Goal: Transaction & Acquisition: Purchase product/service

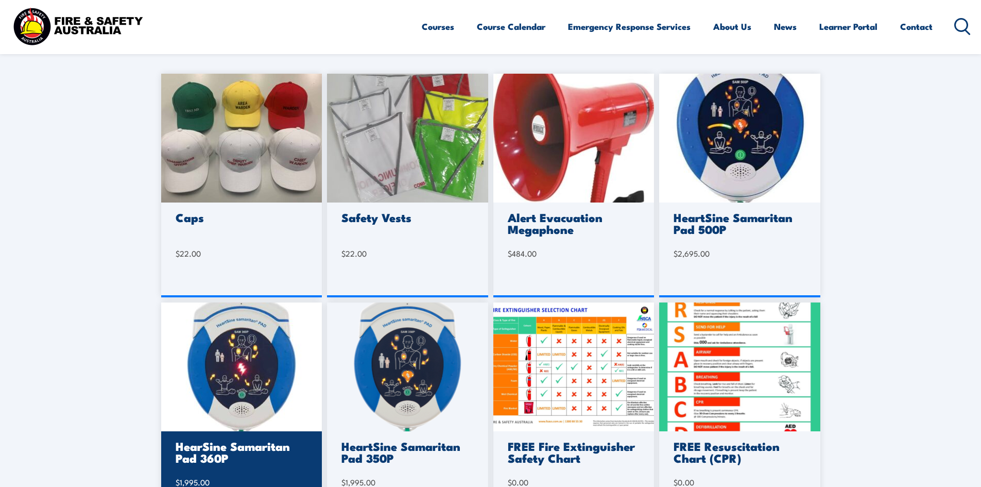
scroll to position [257, 0]
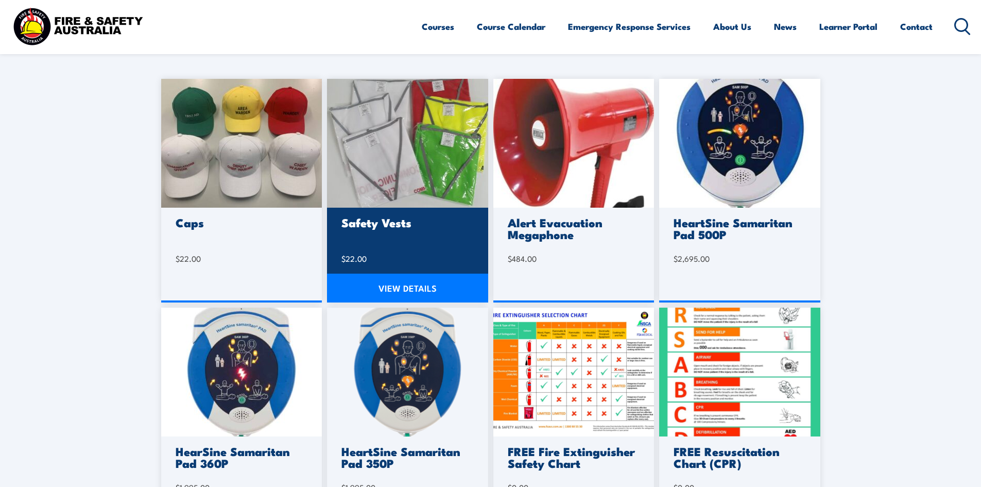
click at [410, 125] on img at bounding box center [407, 143] width 161 height 129
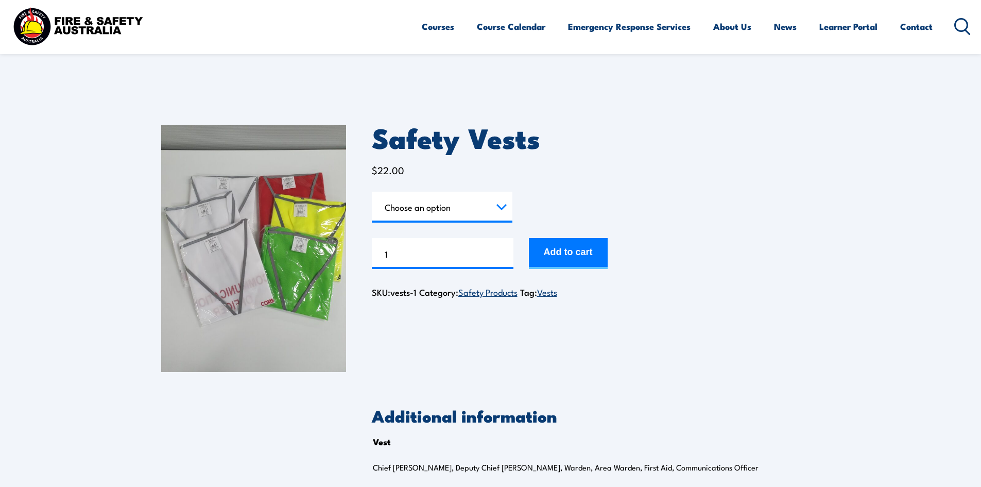
click at [317, 212] on img at bounding box center [253, 248] width 185 height 247
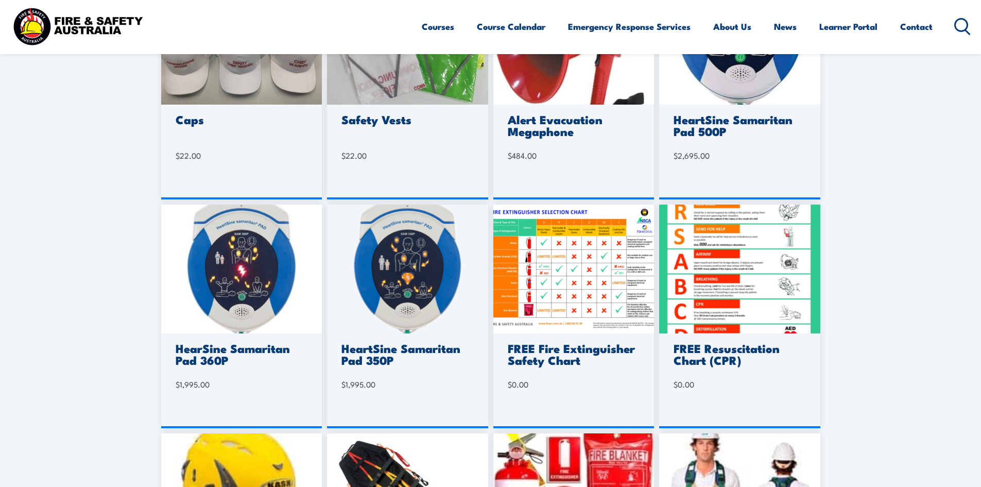
scroll to position [206, 0]
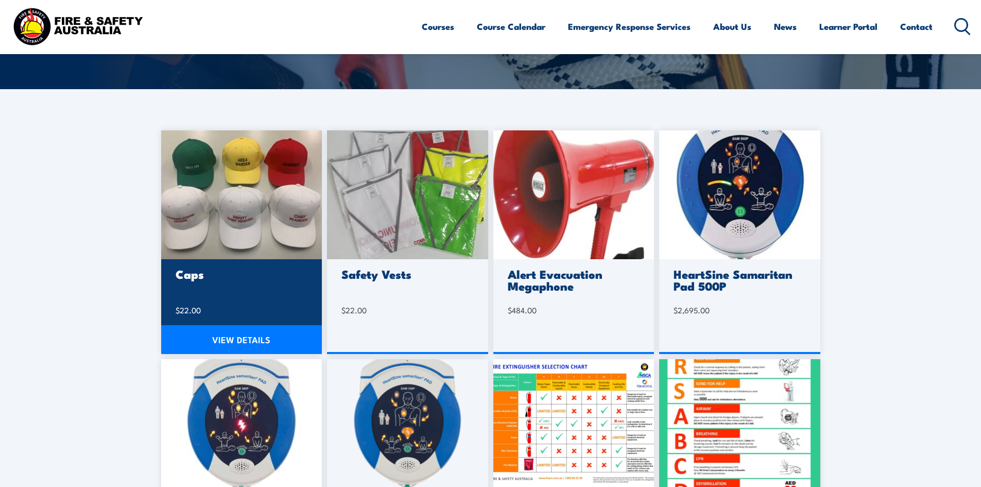
click at [265, 187] on img at bounding box center [241, 194] width 161 height 129
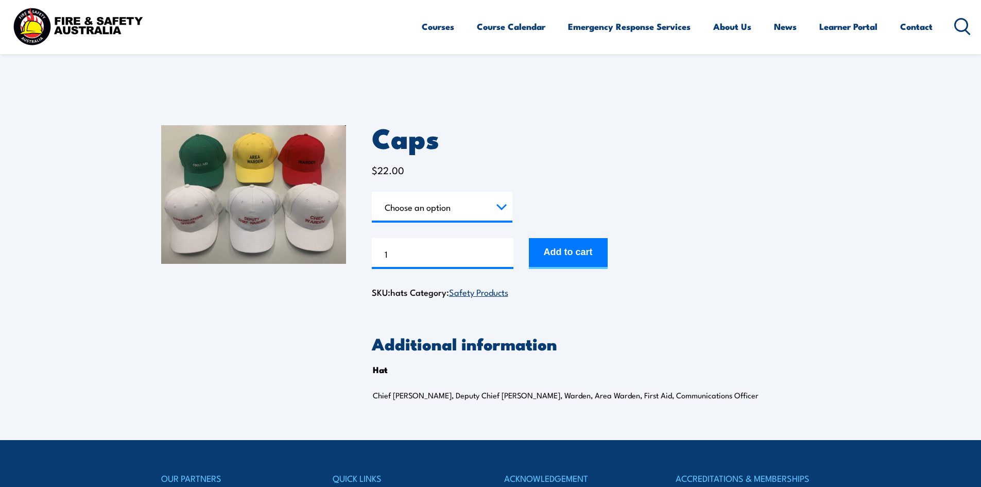
click at [261, 196] on img at bounding box center [253, 194] width 185 height 139
